Goal: Information Seeking & Learning: Learn about a topic

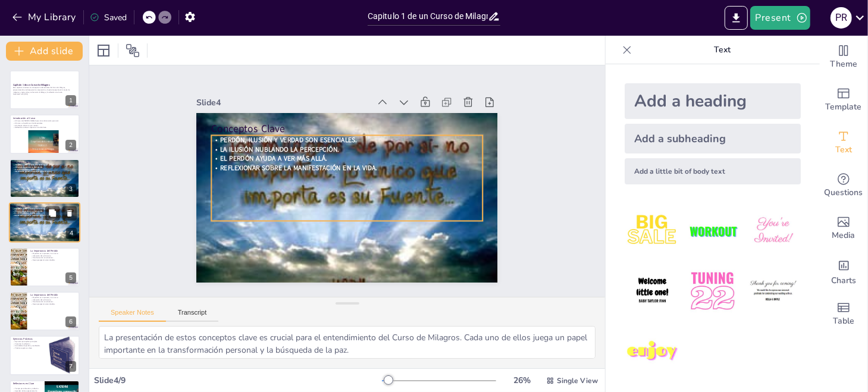
click at [40, 215] on span "Reflexionar sobre la manifestación en la vida." at bounding box center [32, 216] width 37 height 2
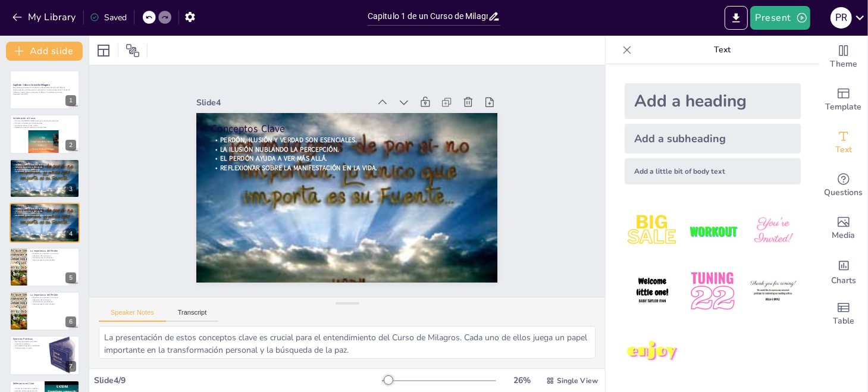
click at [42, 244] on div "Capítulo 1 de un Curso de Milagros Este capítulo introduce los conceptos fundam…" at bounding box center [44, 266] width 89 height 393
click at [42, 256] on p "Liberación del sufrimiento." at bounding box center [53, 255] width 46 height 2
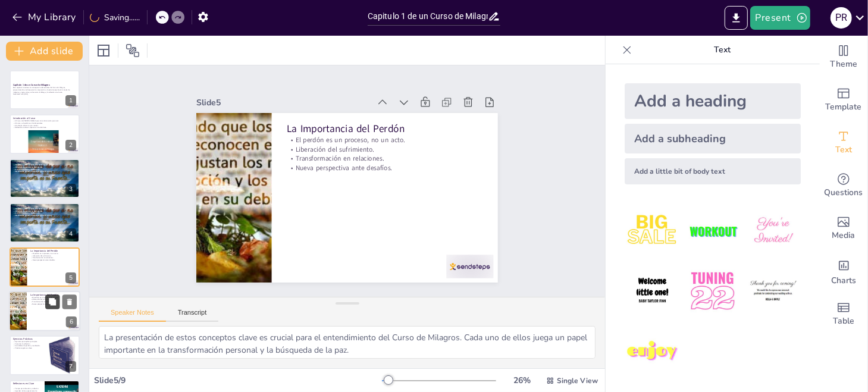
scroll to position [40, 0]
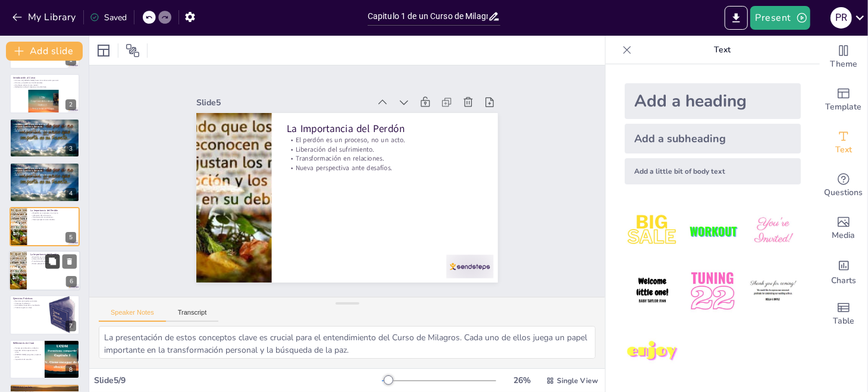
click at [52, 263] on icon at bounding box center [52, 261] width 7 height 7
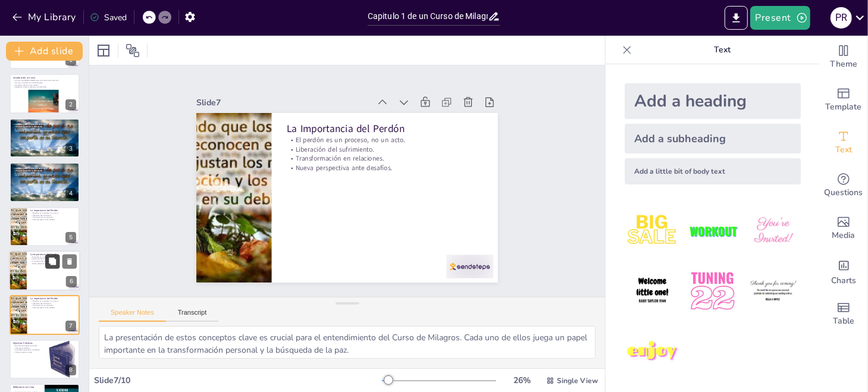
scroll to position [125, 0]
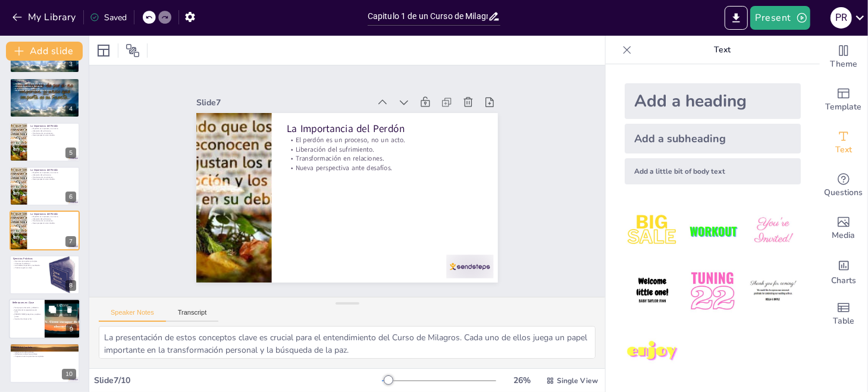
click at [43, 316] on div at bounding box center [44, 319] width 71 height 40
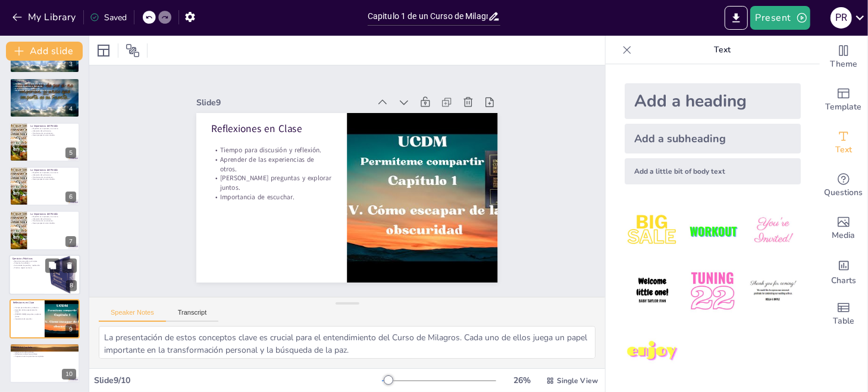
click at [41, 280] on div at bounding box center [44, 275] width 71 height 40
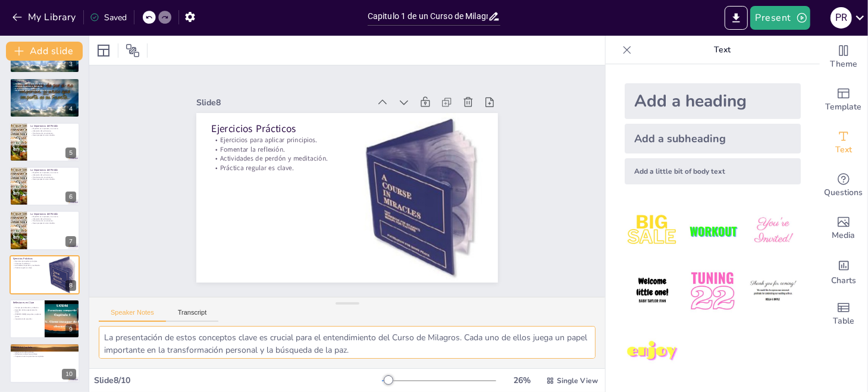
click at [265, 340] on textarea "La aplicación de los principios a través de ejercicios prácticos es esencial pa…" at bounding box center [347, 342] width 497 height 33
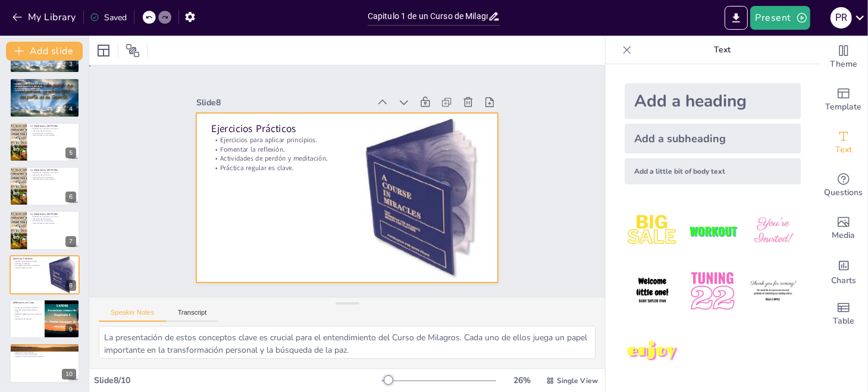
click at [244, 227] on div at bounding box center [347, 197] width 302 height 169
click at [40, 231] on div at bounding box center [44, 231] width 71 height 40
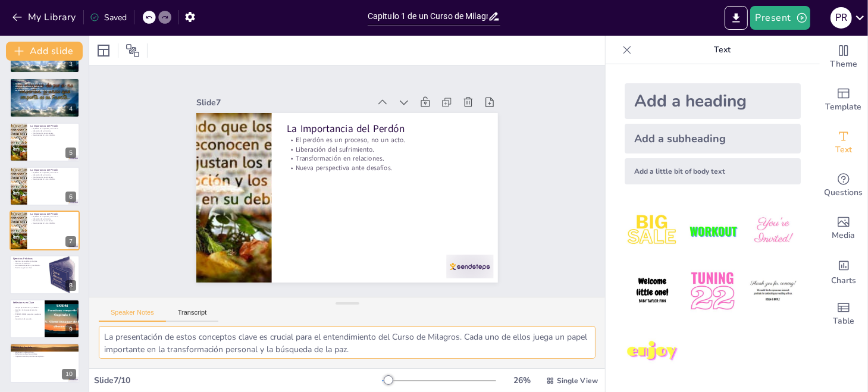
scroll to position [0, 0]
click at [59, 145] on div at bounding box center [44, 142] width 71 height 40
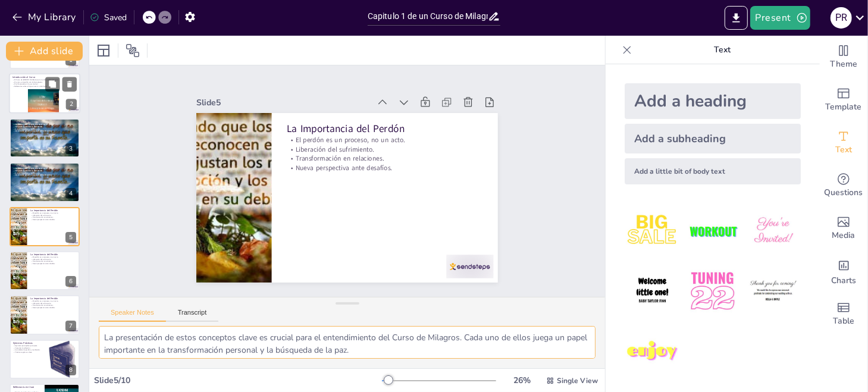
click at [34, 89] on div at bounding box center [44, 94] width 71 height 40
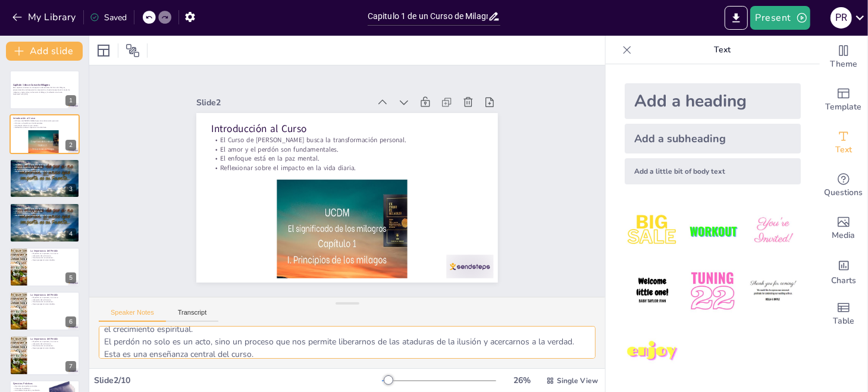
scroll to position [42, 0]
